Goal: Task Accomplishment & Management: Manage account settings

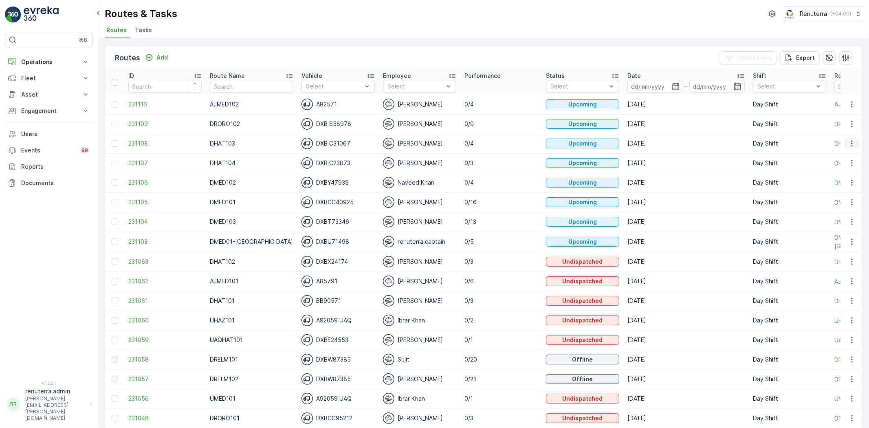
click at [853, 145] on icon "button" at bounding box center [851, 143] width 8 height 8
click at [840, 189] on span "Change Assignee" at bounding box center [833, 189] width 48 height 8
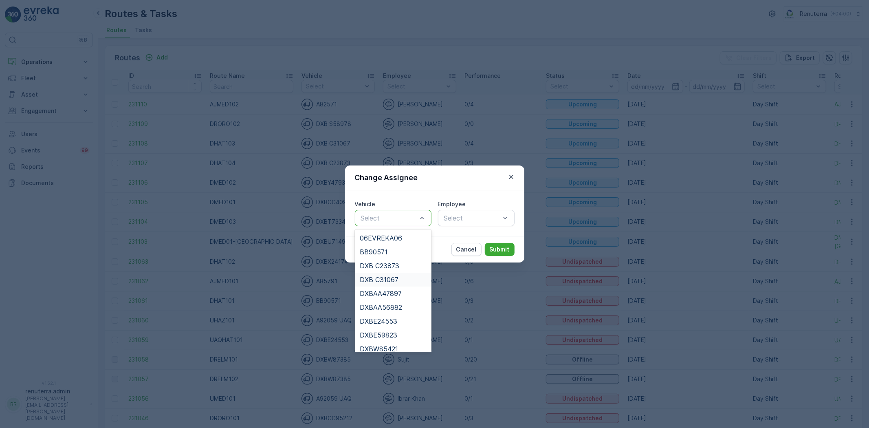
drag, startPoint x: 390, startPoint y: 281, endPoint x: 395, endPoint y: 278, distance: 6.0
click at [390, 281] on span "DXB C31067" at bounding box center [379, 279] width 39 height 7
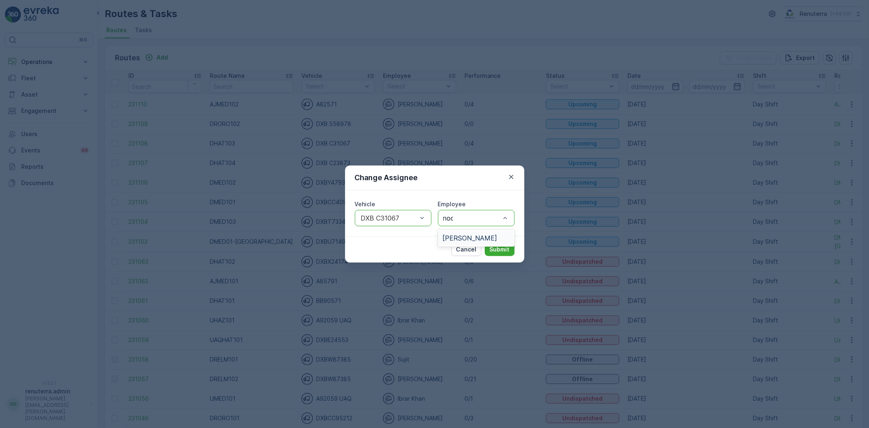
type input "noor"
click at [478, 238] on div "[PERSON_NAME]" at bounding box center [476, 237] width 67 height 7
click at [500, 243] on button "Submit" at bounding box center [500, 249] width 30 height 13
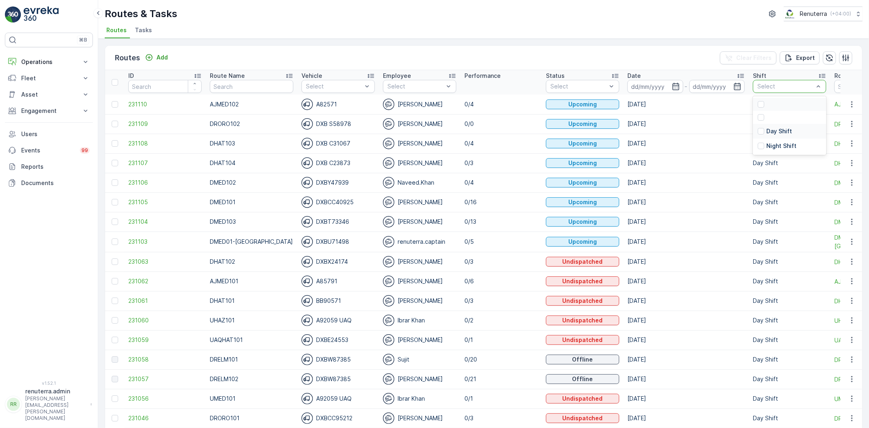
drag, startPoint x: 781, startPoint y: 87, endPoint x: 774, endPoint y: 124, distance: 37.8
click at [770, 144] on p "Night Shift" at bounding box center [781, 146] width 30 height 8
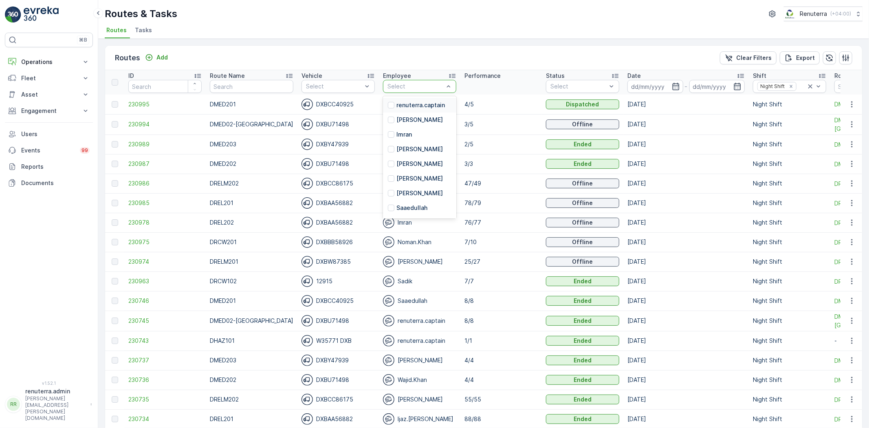
click at [415, 50] on div "Routes Add Clear Filters Export" at bounding box center [483, 58] width 757 height 24
click at [671, 86] on icon "button" at bounding box center [675, 86] width 8 height 8
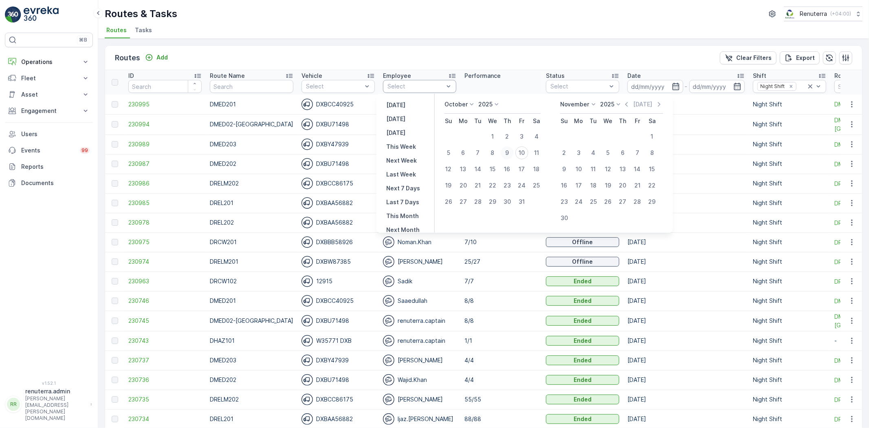
click at [513, 154] on div "9" at bounding box center [506, 152] width 13 height 13
type input "[DATE]"
click at [513, 154] on div "9" at bounding box center [506, 152] width 13 height 13
type input "[DATE]"
click at [513, 154] on div "9" at bounding box center [506, 152] width 13 height 13
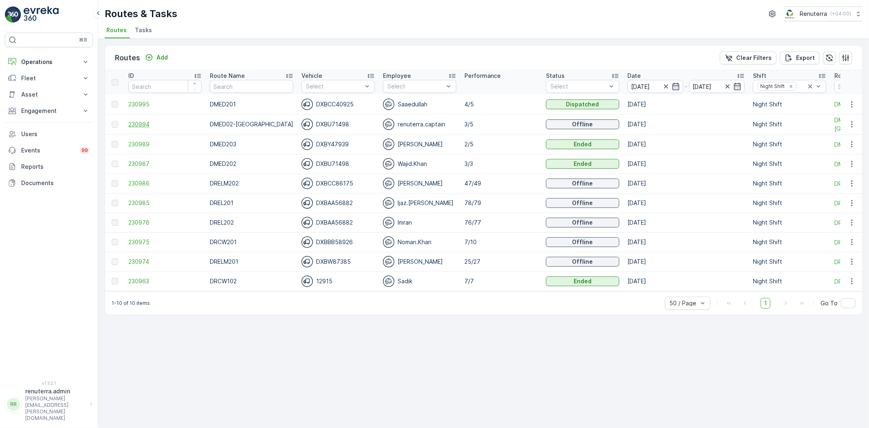
click at [134, 124] on span "230994" at bounding box center [164, 124] width 73 height 8
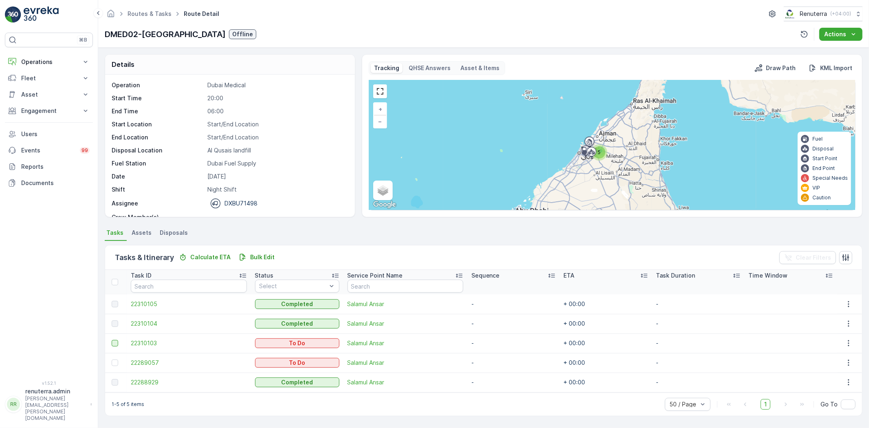
click at [112, 343] on div at bounding box center [115, 343] width 7 height 7
click at [112, 340] on input "checkbox" at bounding box center [112, 340] width 0 height 0
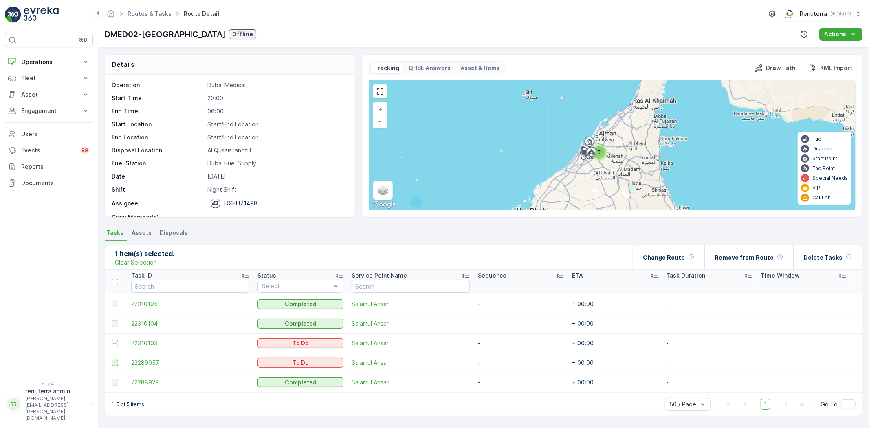
click at [112, 360] on div at bounding box center [115, 362] width 7 height 7
click at [112, 359] on input "checkbox" at bounding box center [112, 359] width 0 height 0
click at [683, 254] on p "Change Route" at bounding box center [664, 257] width 42 height 8
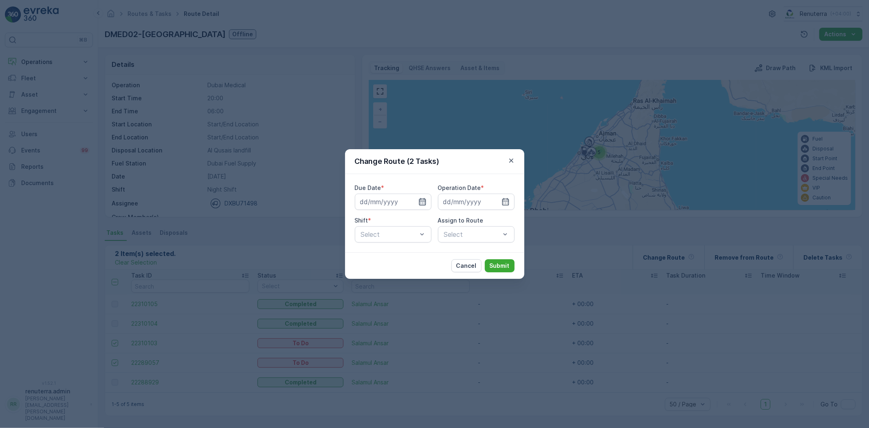
click at [422, 204] on icon "button" at bounding box center [422, 201] width 8 height 8
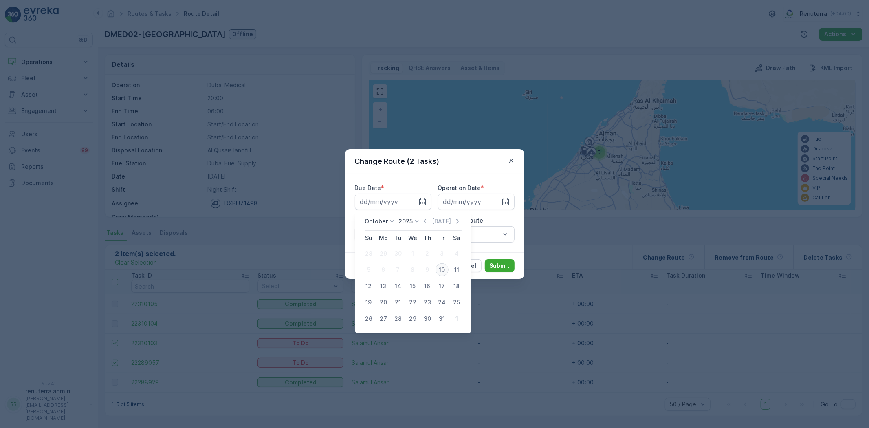
click at [445, 270] on div "10" at bounding box center [441, 269] width 13 height 13
type input "[DATE]"
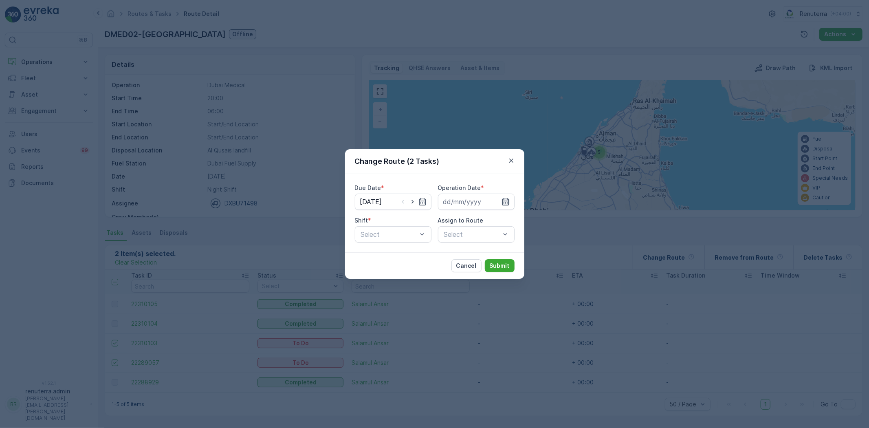
click at [504, 200] on icon "button" at bounding box center [505, 201] width 8 height 8
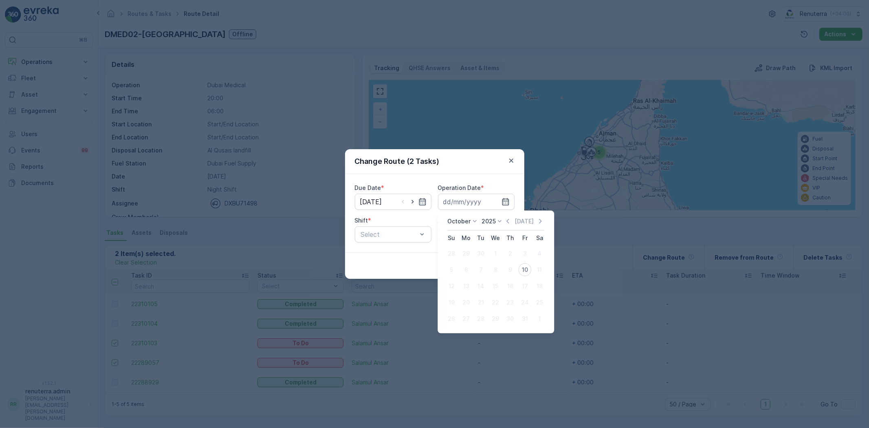
click at [522, 266] on div "10" at bounding box center [524, 269] width 13 height 13
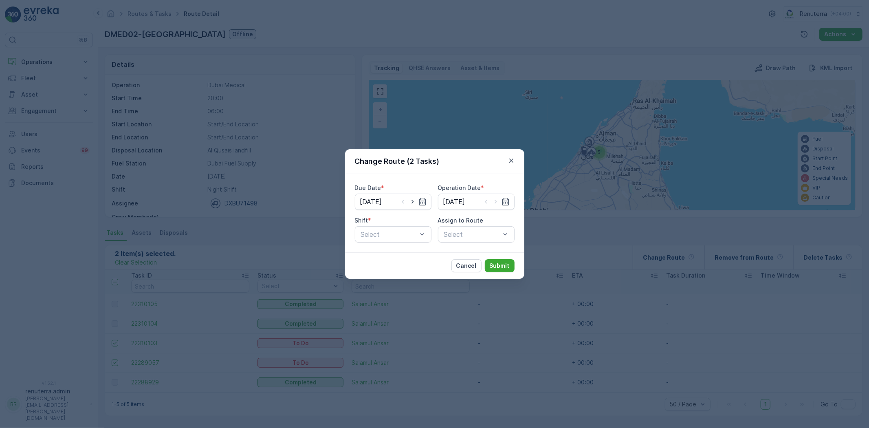
type input "[DATE]"
click at [394, 268] on div "Night Shift" at bounding box center [393, 267] width 67 height 7
click at [474, 238] on div "Select" at bounding box center [476, 234] width 77 height 16
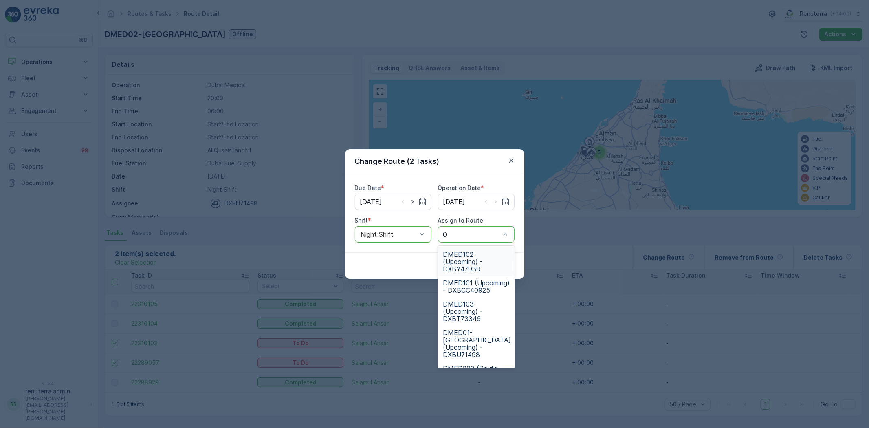
type input "02"
drag, startPoint x: 458, startPoint y: 329, endPoint x: 468, endPoint y: 328, distance: 9.8
click at [459, 329] on span "DMED02-[GEOGRAPHIC_DATA] (Route Plan) - DXBU71498" at bounding box center [477, 335] width 68 height 29
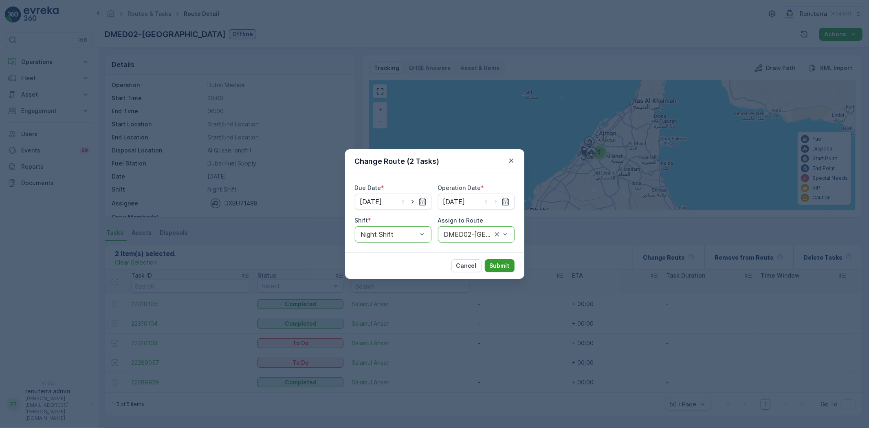
click at [505, 269] on p "Submit" at bounding box center [499, 265] width 20 height 8
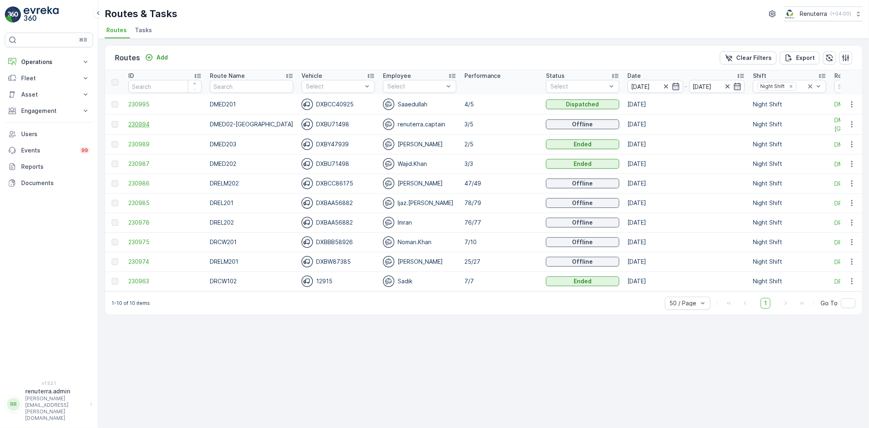
click at [145, 126] on span "230994" at bounding box center [164, 124] width 73 height 8
click at [146, 241] on span "230975" at bounding box center [164, 242] width 73 height 8
click at [137, 219] on span "230978" at bounding box center [164, 222] width 73 height 8
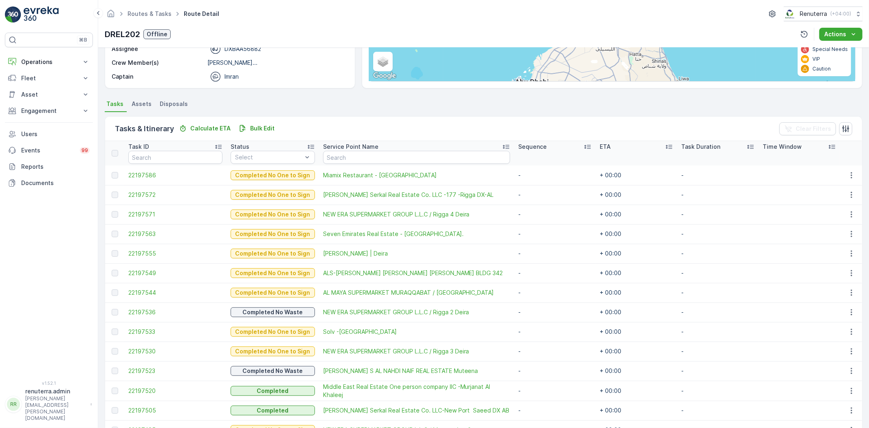
scroll to position [90, 0]
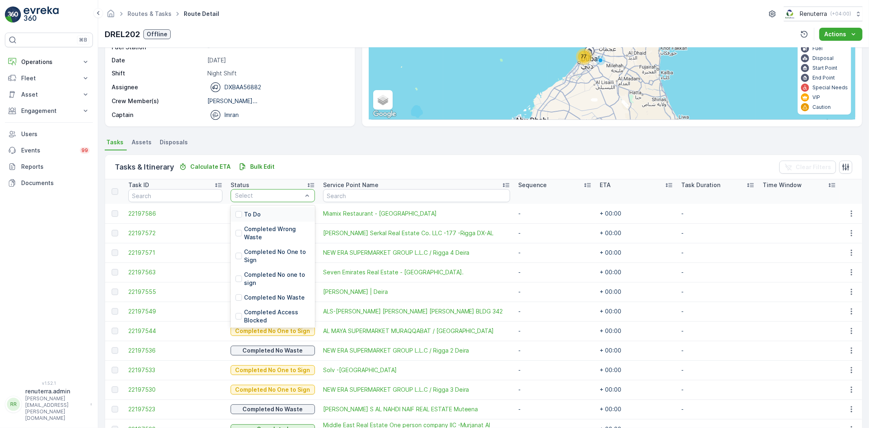
click at [256, 212] on div "To Do" at bounding box center [272, 214] width 84 height 15
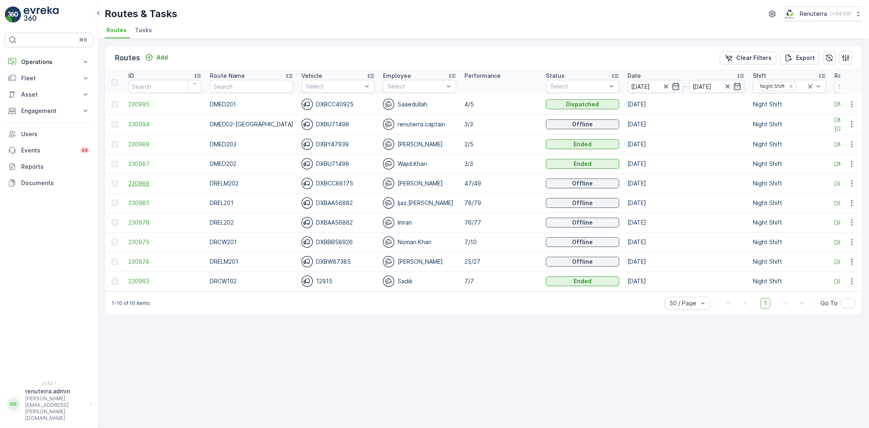
click at [146, 185] on span "230986" at bounding box center [164, 183] width 73 height 8
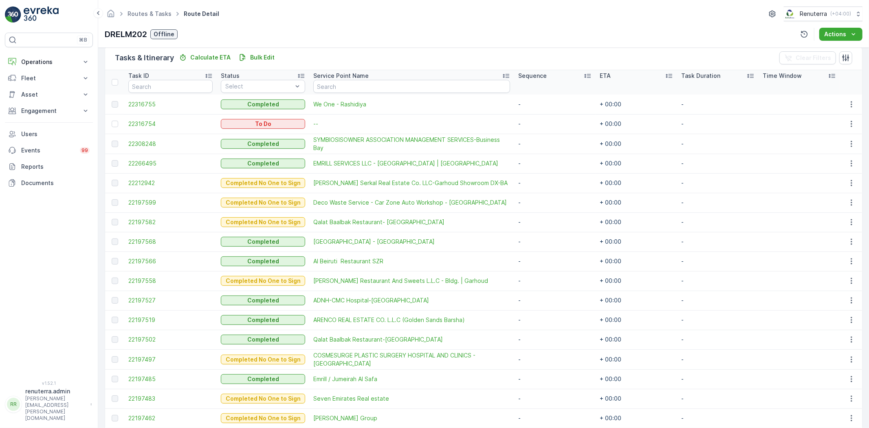
scroll to position [181, 0]
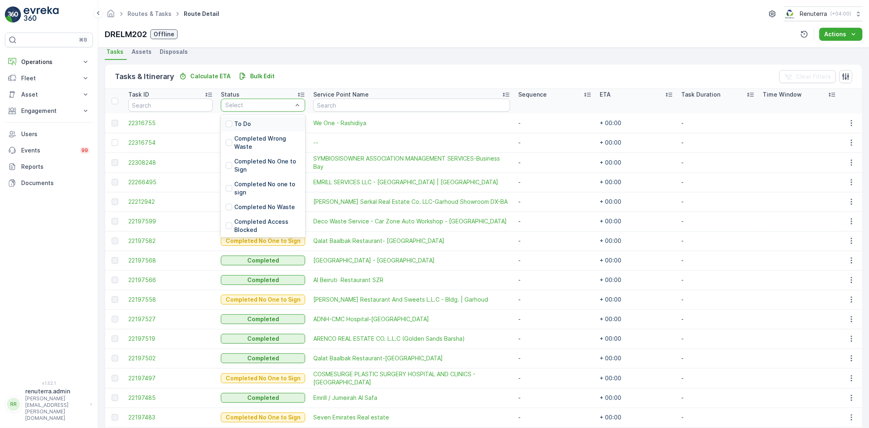
click at [272, 118] on div "To Do" at bounding box center [263, 123] width 84 height 15
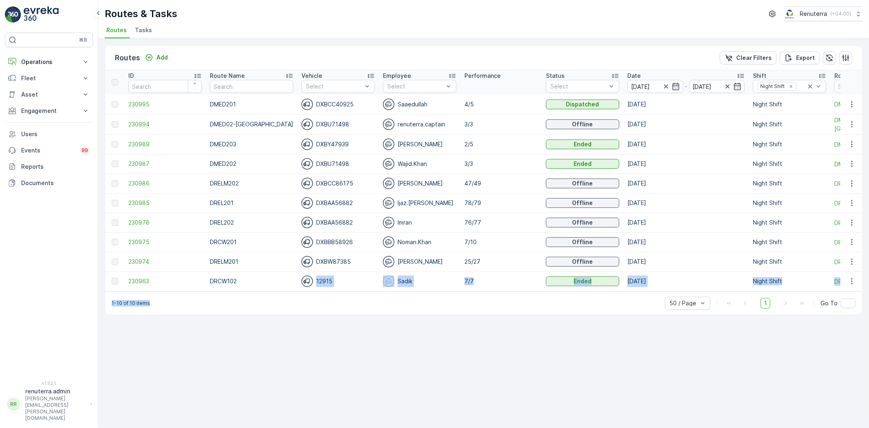
drag, startPoint x: 293, startPoint y: 290, endPoint x: 426, endPoint y: 299, distance: 132.6
click at [426, 299] on div "Routes Add Clear Filters Export ID Route Name Vehicle Select Employee Select Pe…" at bounding box center [483, 180] width 757 height 270
drag, startPoint x: 423, startPoint y: 322, endPoint x: 420, endPoint y: 307, distance: 15.4
click at [423, 322] on div "Routes Add Clear Filters Export ID Route Name Vehicle Select Employee Select Pe…" at bounding box center [483, 233] width 770 height 389
click at [466, 30] on ul "Routes Tasks" at bounding box center [480, 31] width 751 height 14
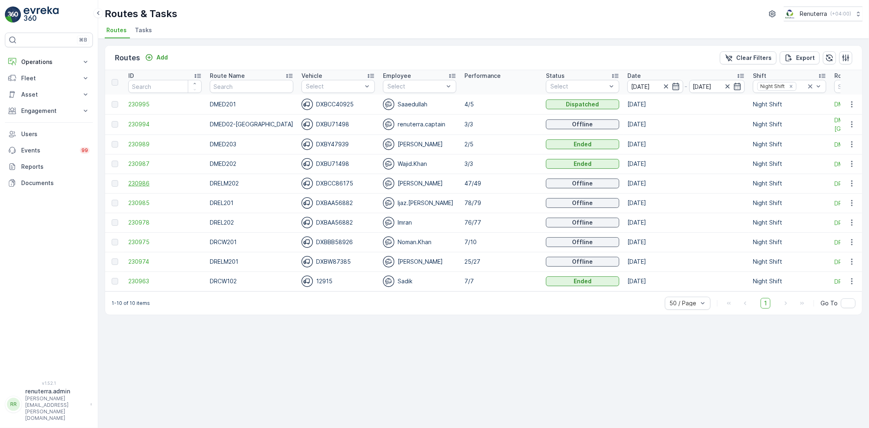
click at [139, 179] on span "230986" at bounding box center [164, 183] width 73 height 8
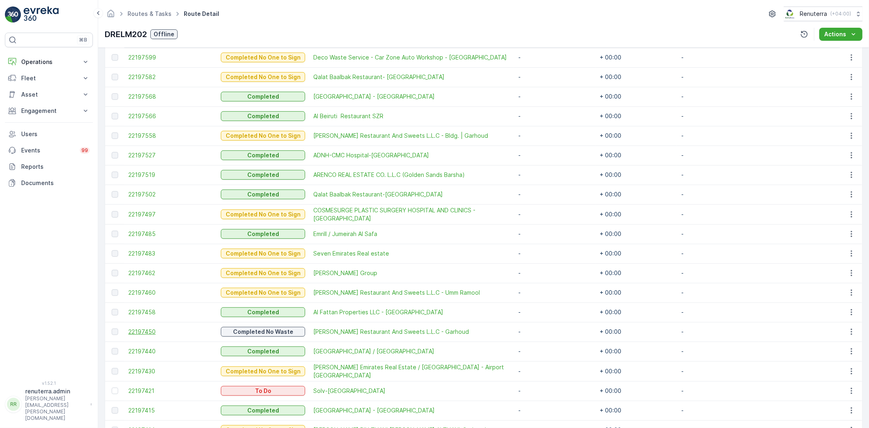
scroll to position [407, 0]
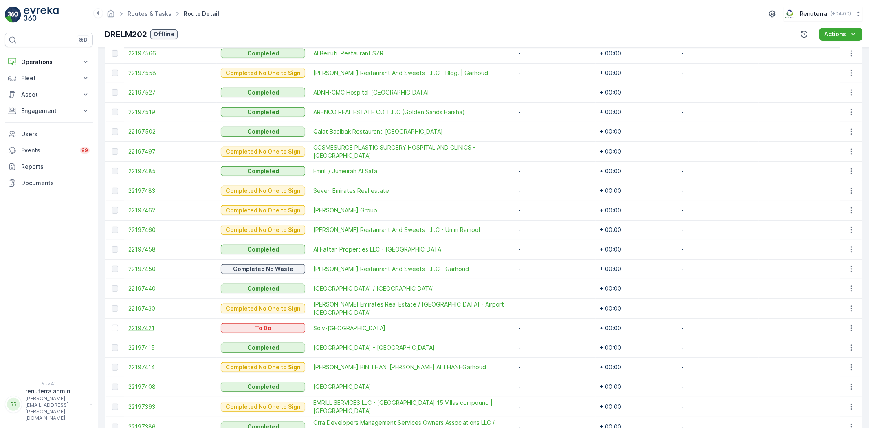
click at [151, 327] on span "22197421" at bounding box center [170, 328] width 84 height 8
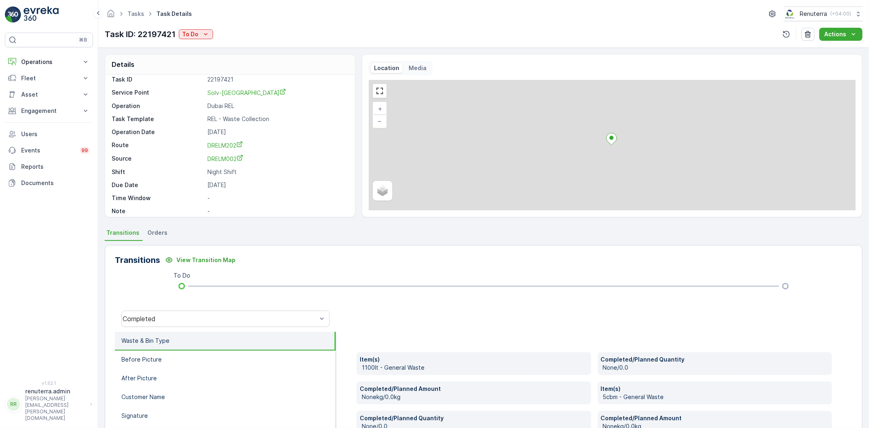
scroll to position [11, 0]
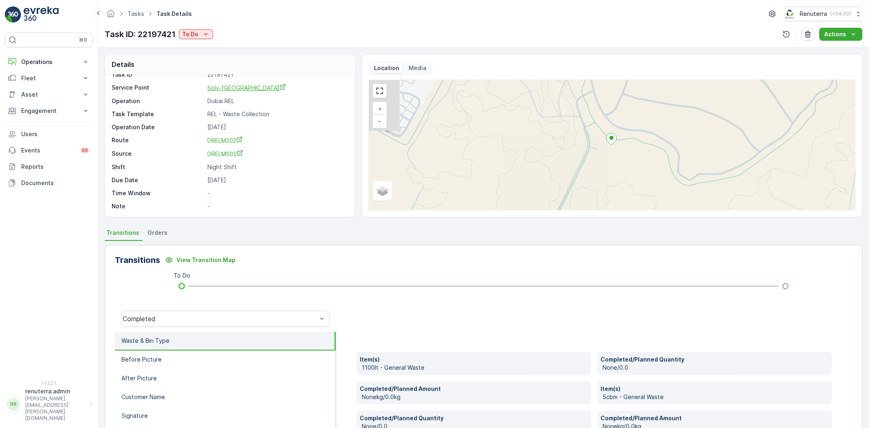
click at [239, 88] on span "Solv-Mushrif Park" at bounding box center [246, 87] width 79 height 7
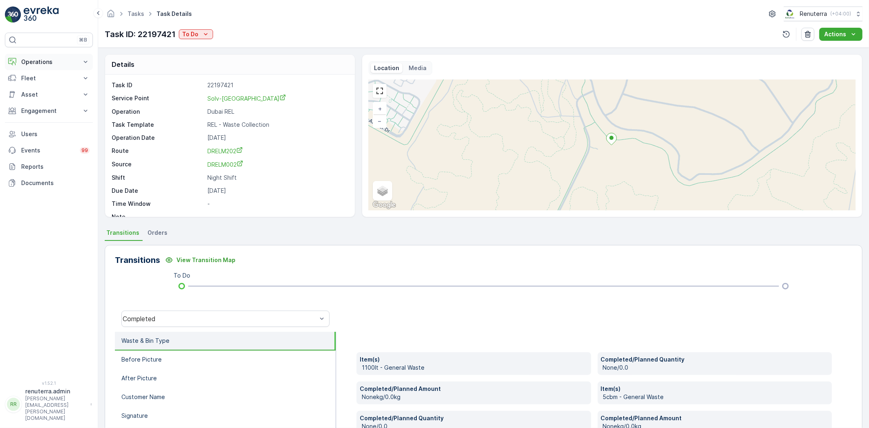
click at [46, 60] on p "Operations" at bounding box center [48, 62] width 55 height 8
click at [37, 86] on p "Planning" at bounding box center [32, 87] width 23 height 8
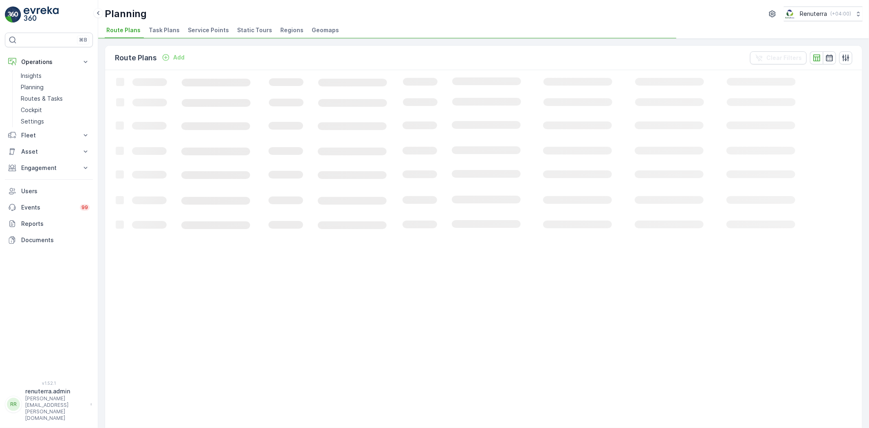
click at [204, 26] on span "Service Points" at bounding box center [208, 30] width 41 height 8
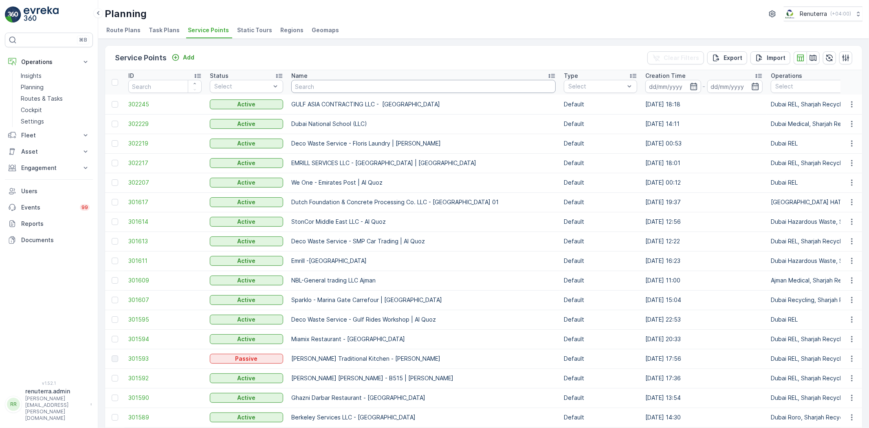
click at [339, 90] on input "text" at bounding box center [423, 86] width 264 height 13
type input "cmc"
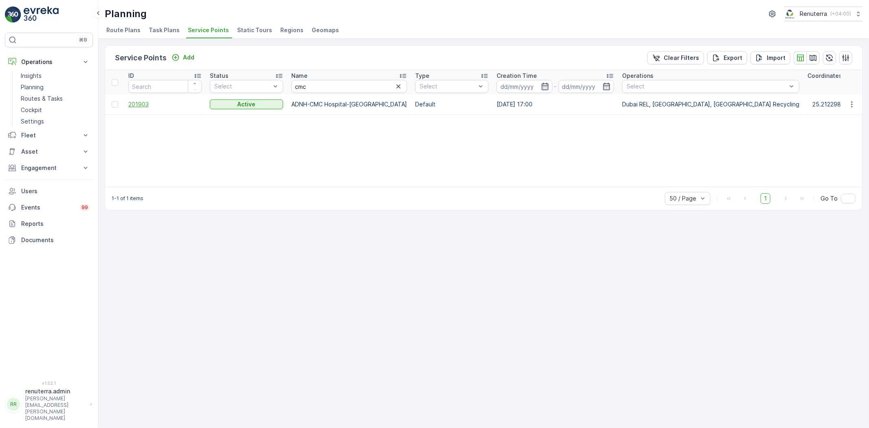
click at [143, 105] on span "201903" at bounding box center [164, 104] width 73 height 8
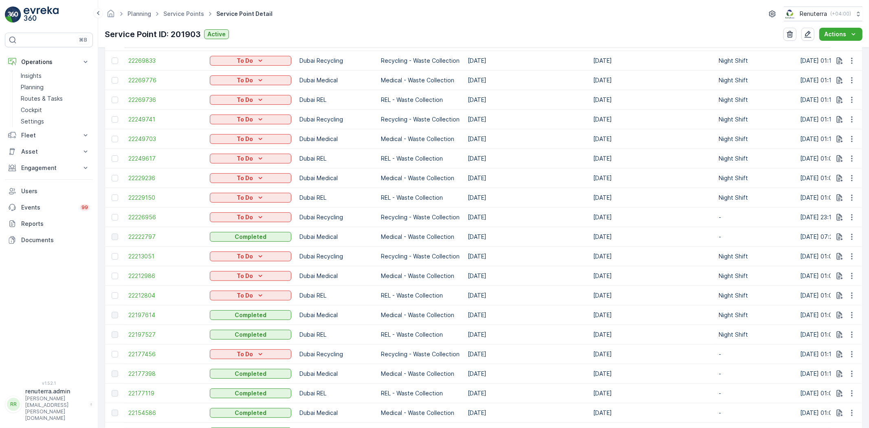
scroll to position [407, 0]
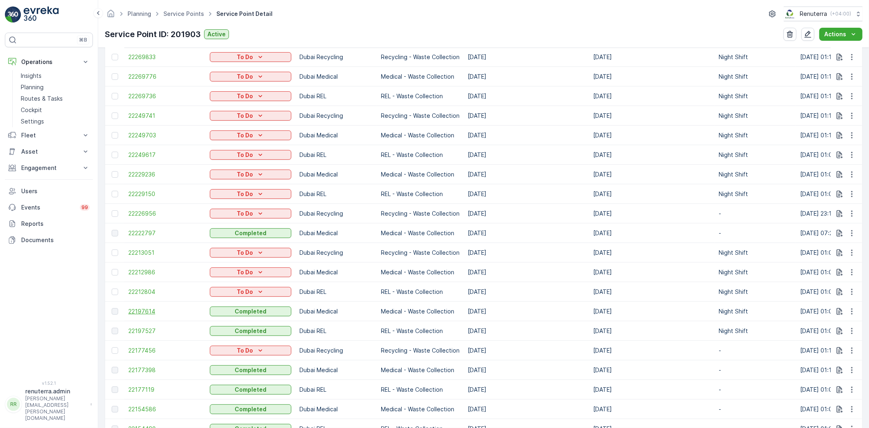
click at [152, 310] on span "22197614" at bounding box center [164, 311] width 73 height 8
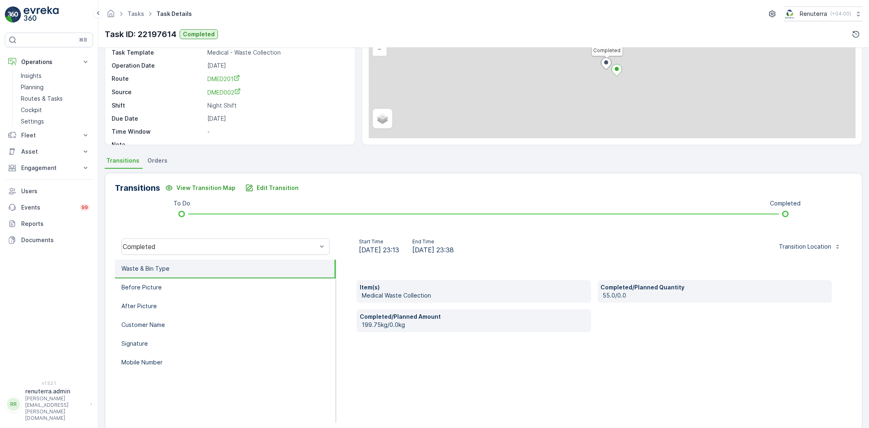
scroll to position [86, 0]
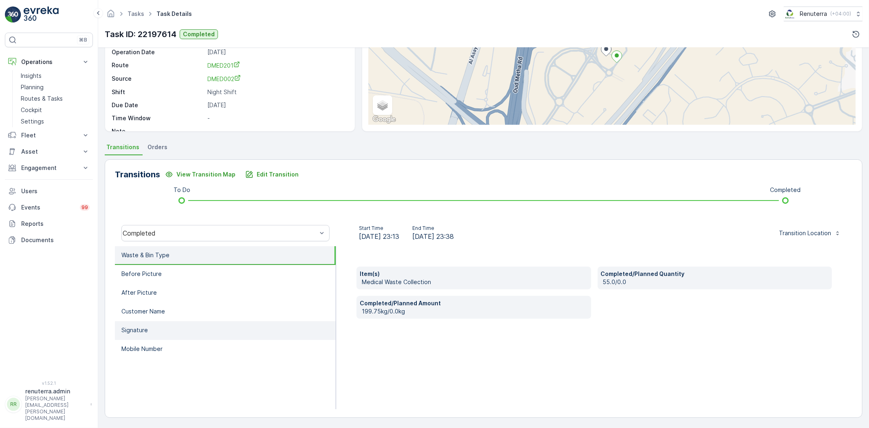
click at [202, 328] on li "Signature" at bounding box center [225, 330] width 221 height 19
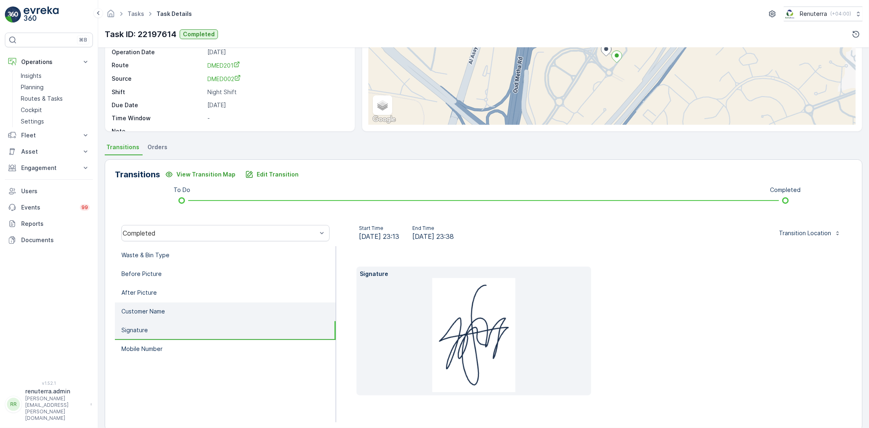
click at [203, 314] on li "Customer Name" at bounding box center [225, 311] width 221 height 19
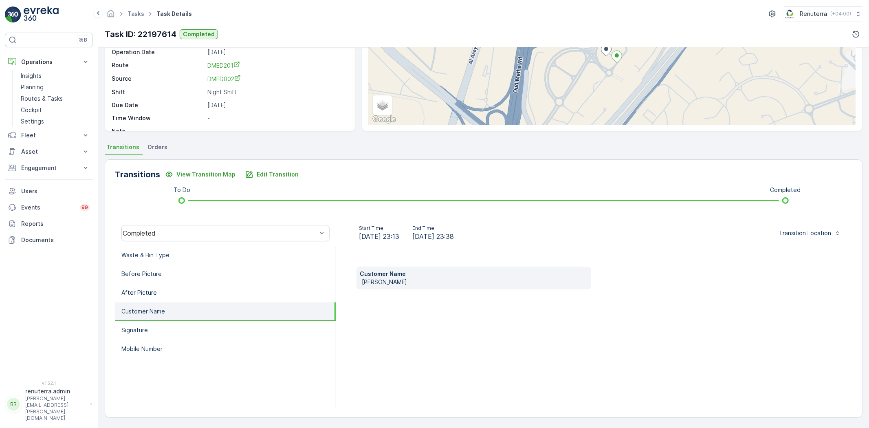
drag, startPoint x: 360, startPoint y: 282, endPoint x: 409, endPoint y: 287, distance: 49.6
click at [409, 287] on div "Customer Name zuzana marie sy" at bounding box center [473, 277] width 235 height 23
copy p "zuzana marie sy"
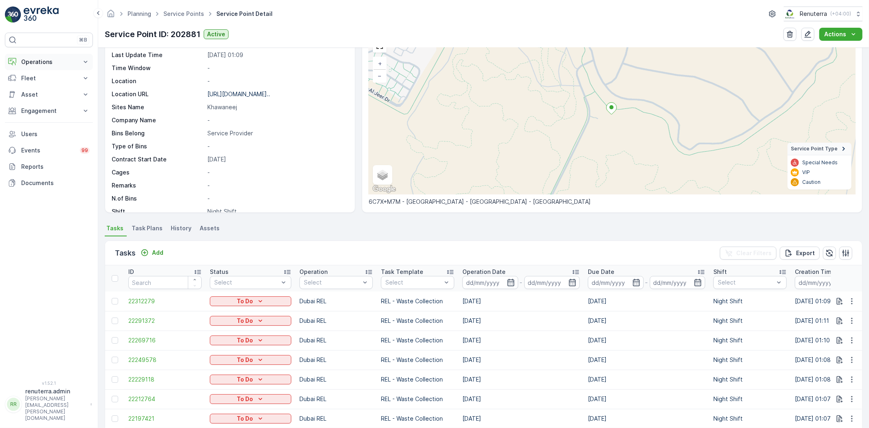
scroll to position [35, 0]
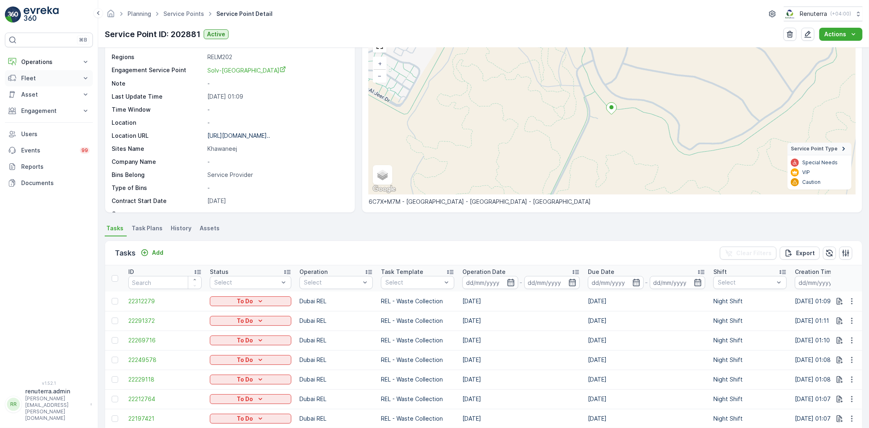
drag, startPoint x: 51, startPoint y: 60, endPoint x: 47, endPoint y: 88, distance: 27.6
click at [50, 62] on p "Operations" at bounding box center [48, 62] width 55 height 8
click at [36, 97] on p "Routes & Tasks" at bounding box center [42, 98] width 42 height 8
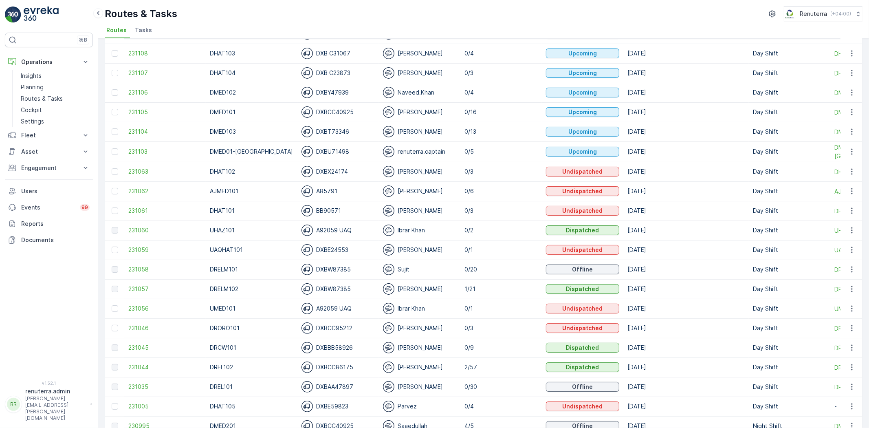
scroll to position [90, 0]
click at [137, 364] on span "231044" at bounding box center [164, 366] width 73 height 8
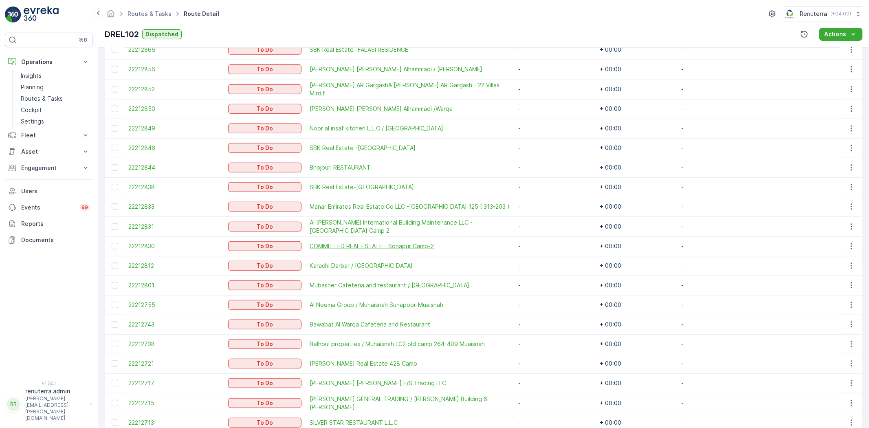
scroll to position [452, 0]
click at [852, 380] on icon "button" at bounding box center [851, 381] width 8 height 8
click at [838, 340] on span "Change Route" at bounding box center [830, 341] width 39 height 8
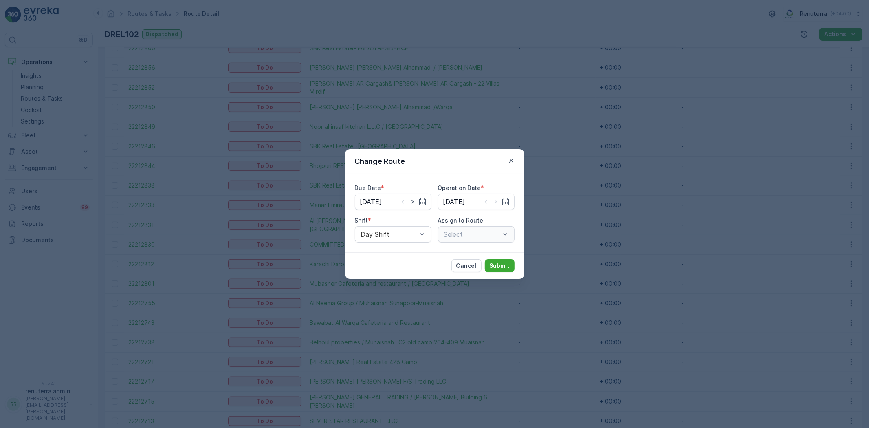
type input "[DATE]"
drag, startPoint x: 469, startPoint y: 234, endPoint x: 459, endPoint y: 225, distance: 13.6
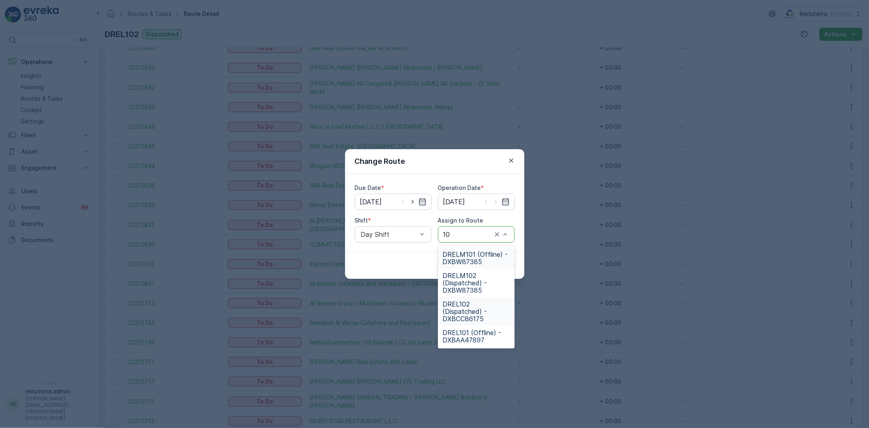
type input "101"
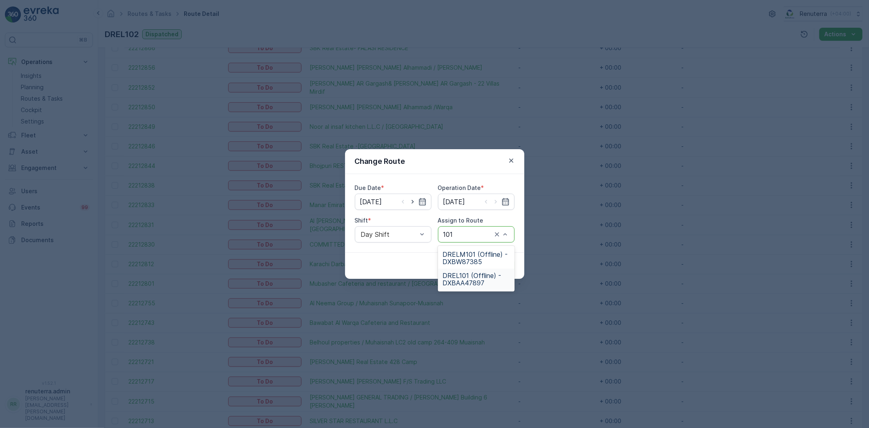
click at [454, 278] on span "DREL101 (Offline) - DXBAA47897" at bounding box center [476, 279] width 67 height 15
click at [496, 270] on button "Submit" at bounding box center [500, 265] width 30 height 13
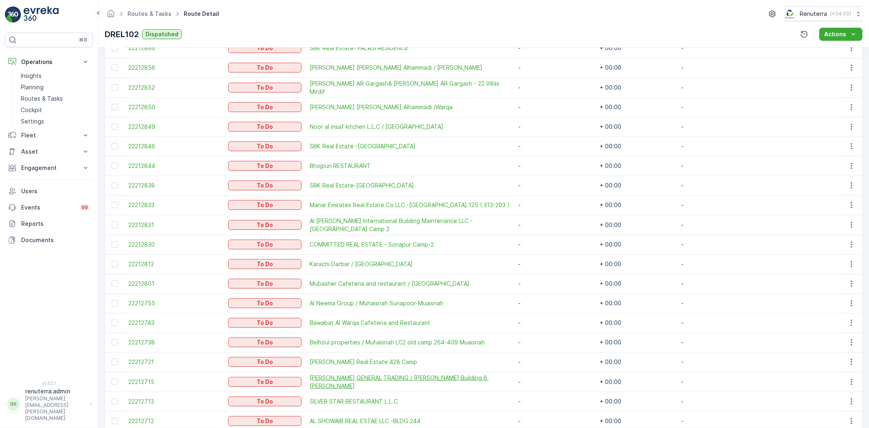
scroll to position [427, 0]
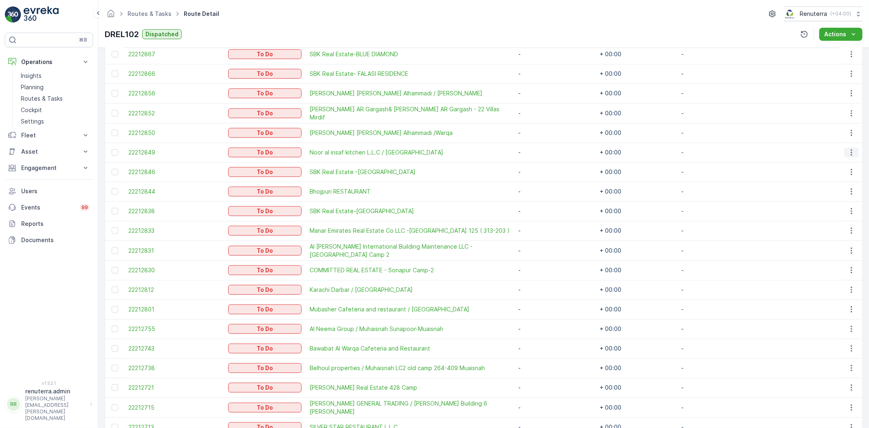
click at [855, 148] on button "button" at bounding box center [851, 152] width 15 height 10
click at [839, 188] on span "Change Route" at bounding box center [830, 185] width 39 height 8
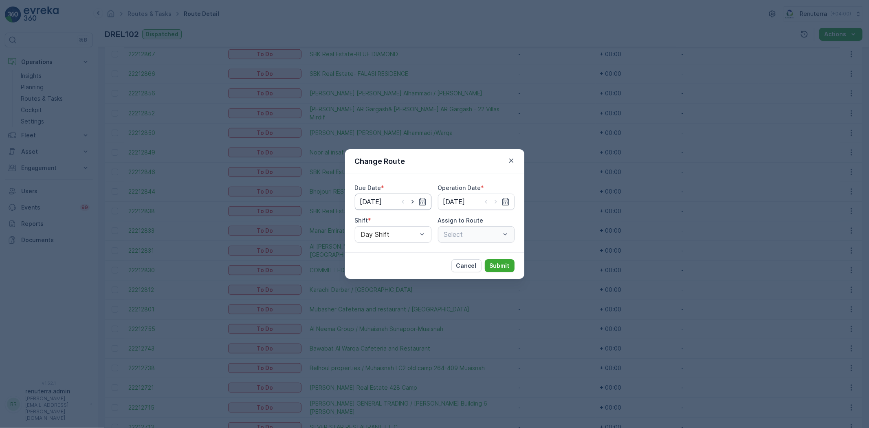
type input "[DATE]"
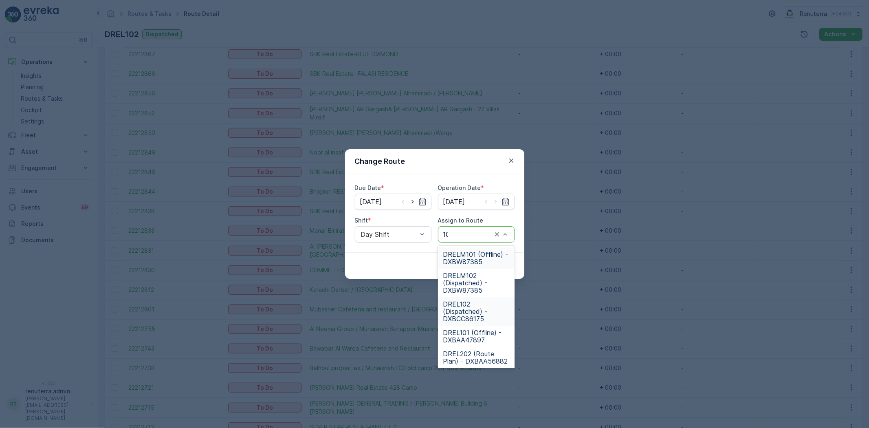
type input "101"
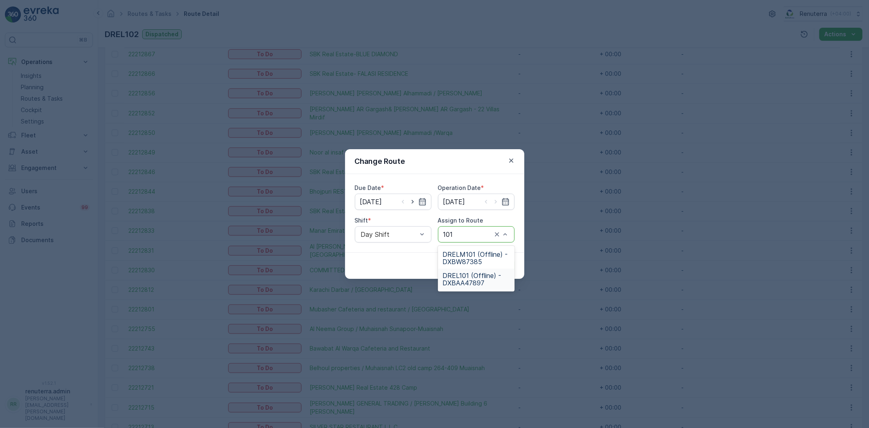
click at [469, 272] on span "DREL101 (Offline) - DXBAA47897" at bounding box center [476, 279] width 67 height 15
click at [499, 257] on div "Cancel Submit" at bounding box center [434, 265] width 179 height 26
click at [496, 261] on p "Submit" at bounding box center [499, 265] width 20 height 8
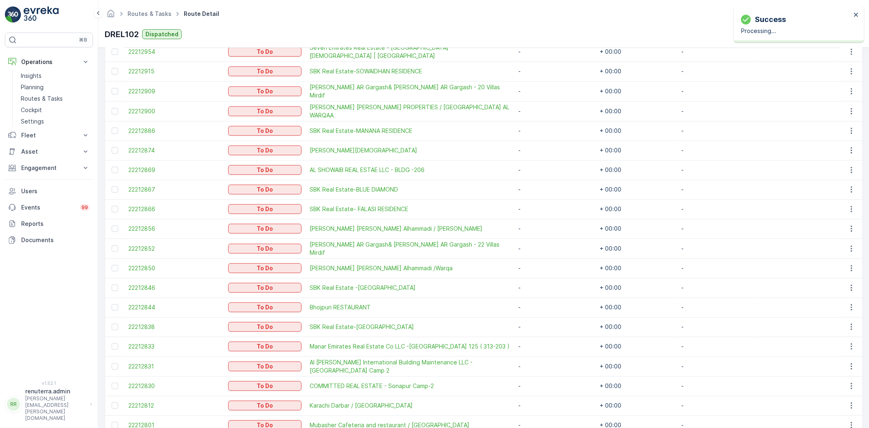
scroll to position [291, 0]
